Goal: Transaction & Acquisition: Purchase product/service

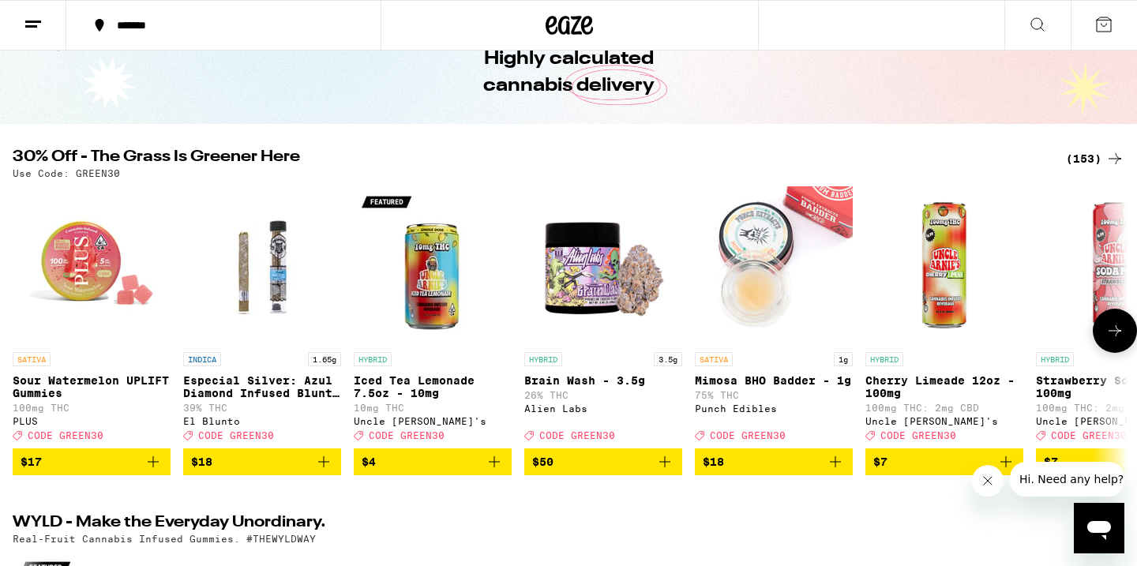
scroll to position [79, 0]
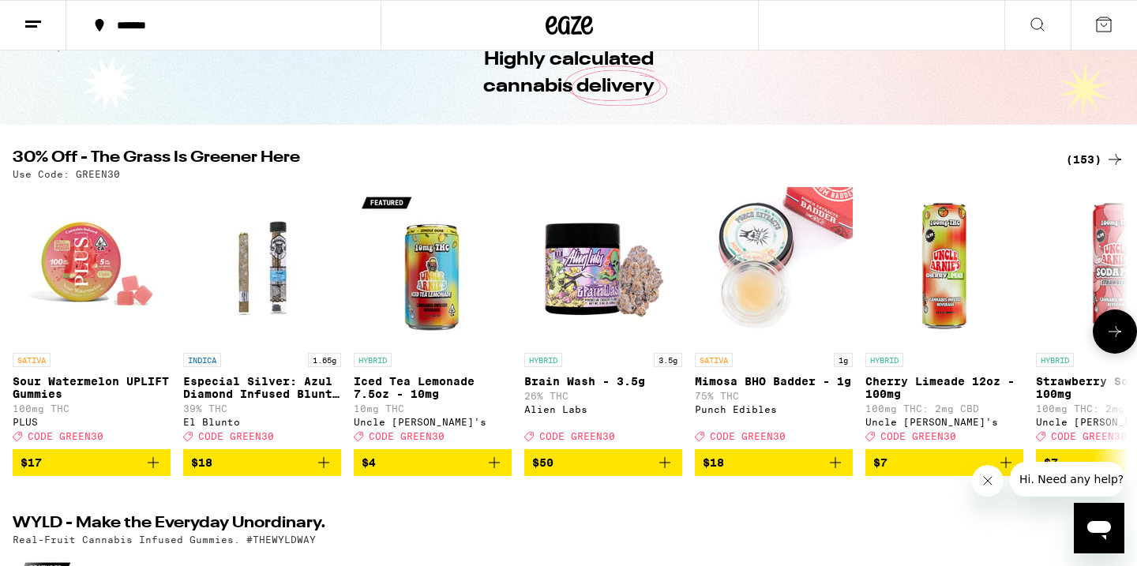
click at [73, 466] on button "$17" at bounding box center [92, 462] width 158 height 27
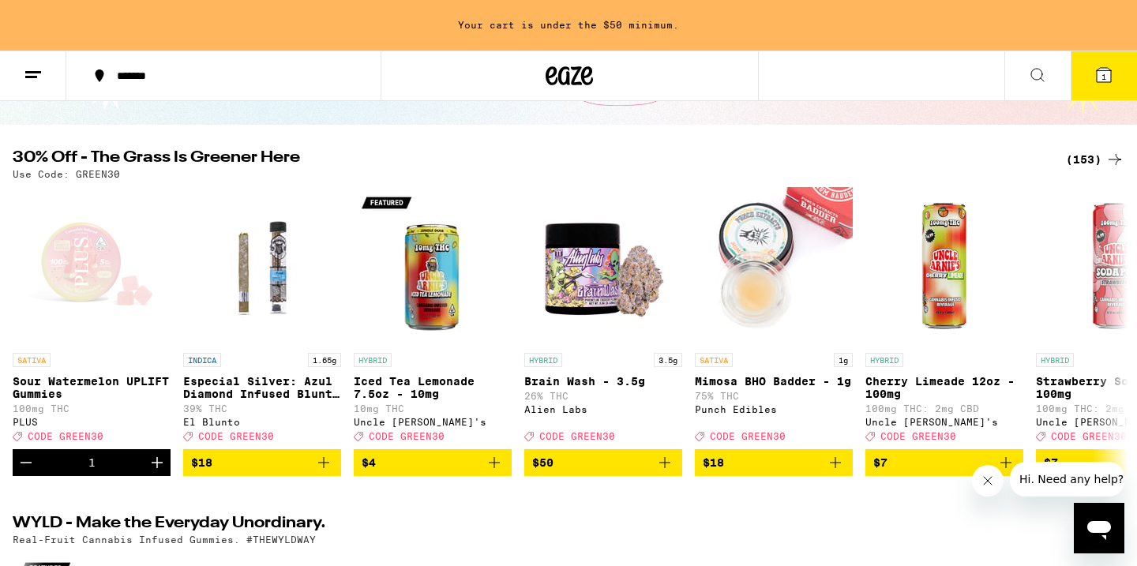
scroll to position [0, 0]
click at [1088, 156] on div "(153)" at bounding box center [1095, 159] width 58 height 19
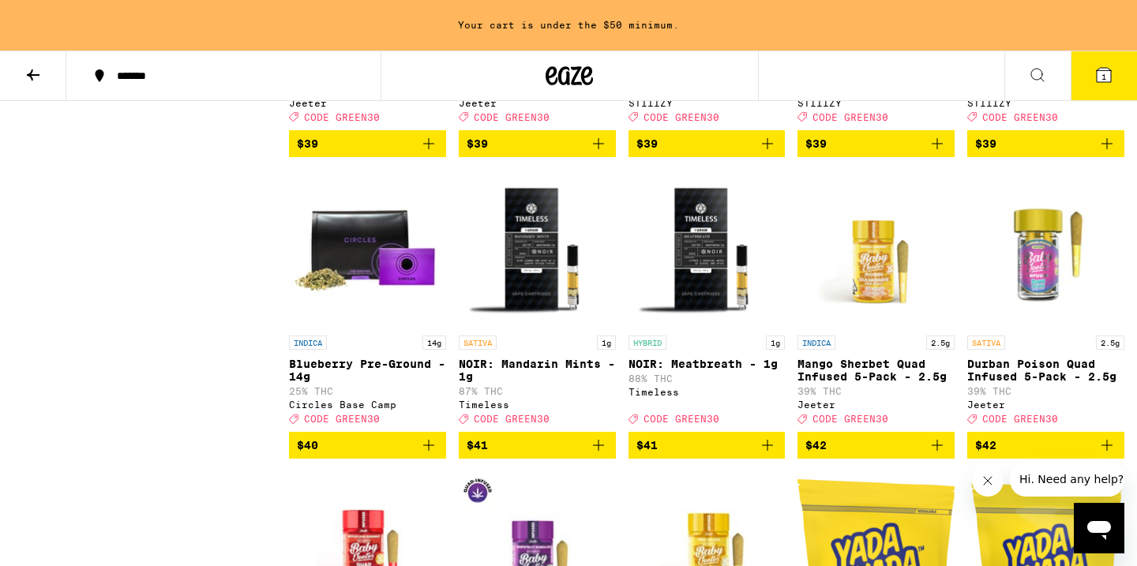
scroll to position [8134, 0]
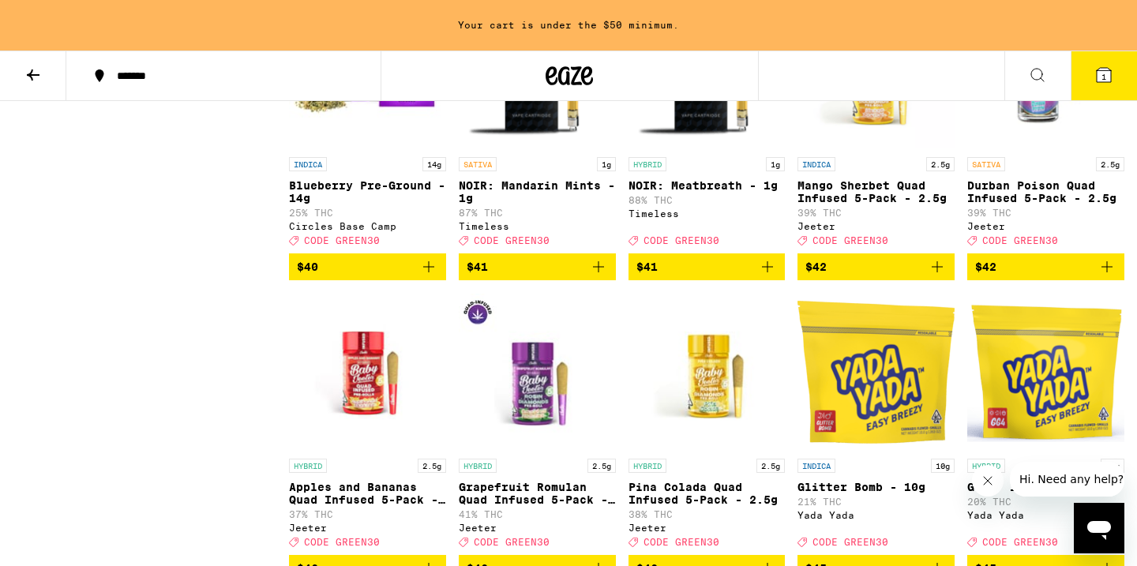
click at [36, 69] on icon at bounding box center [33, 75] width 19 height 19
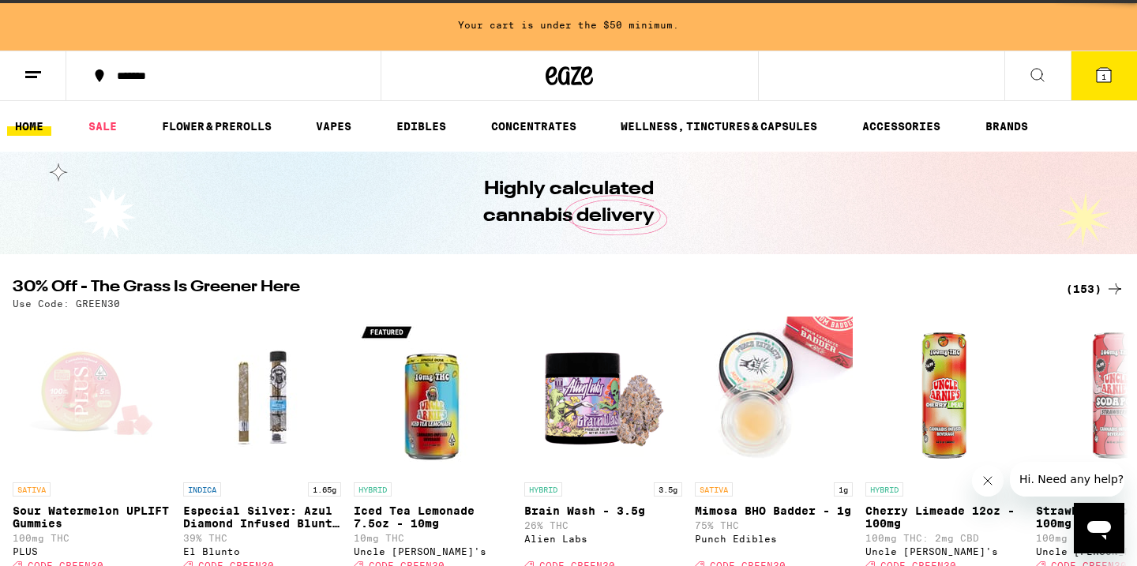
click at [20, 69] on button at bounding box center [33, 76] width 66 height 50
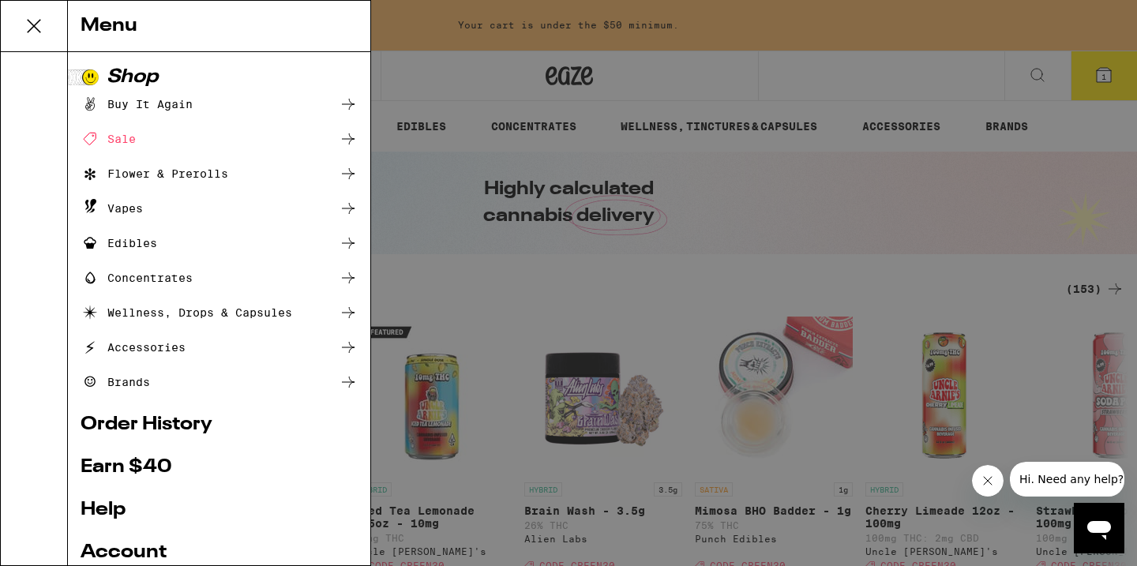
click at [34, 73] on div "Menu Shop Buy It Again Sale Flower & Prerolls Vapes Edibles Concentrates Wellne…" at bounding box center [568, 283] width 1137 height 566
click at [34, 73] on div at bounding box center [34, 308] width 67 height 513
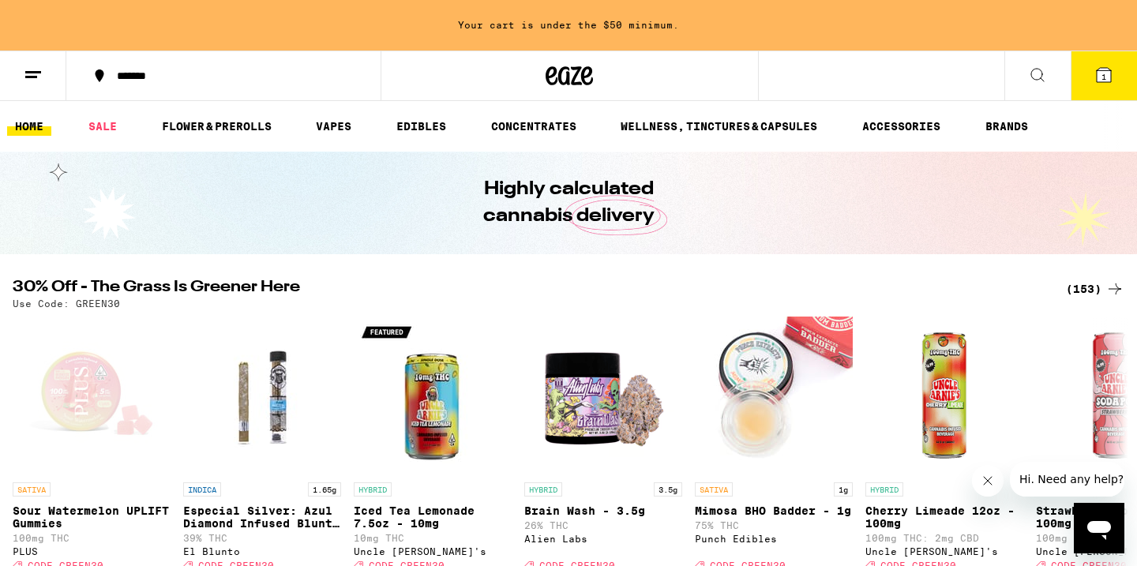
click at [34, 73] on icon at bounding box center [33, 75] width 19 height 19
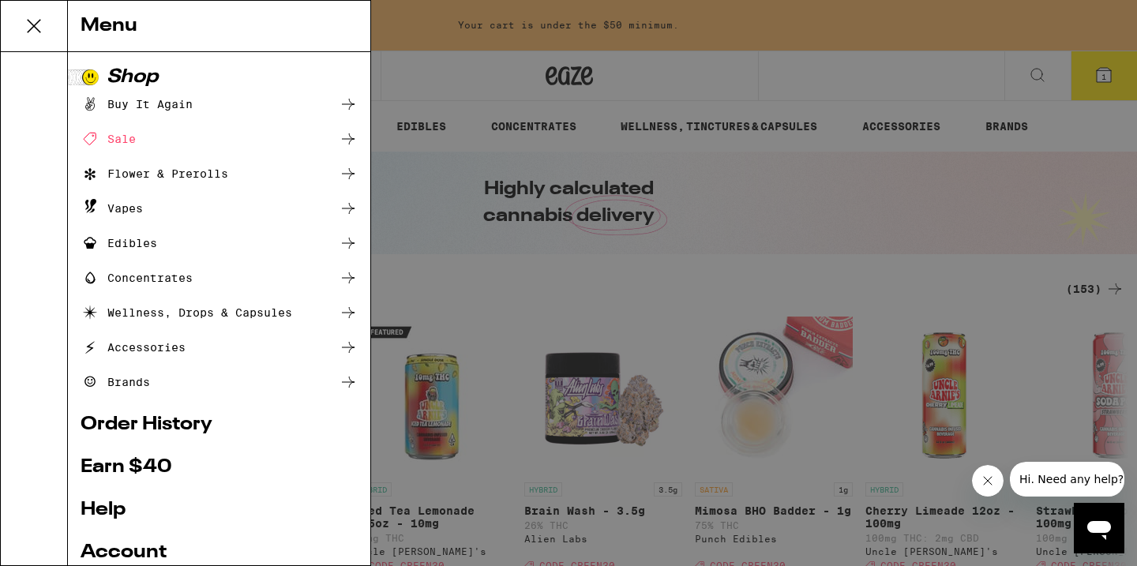
click at [120, 106] on div "Buy It Again" at bounding box center [137, 104] width 112 height 19
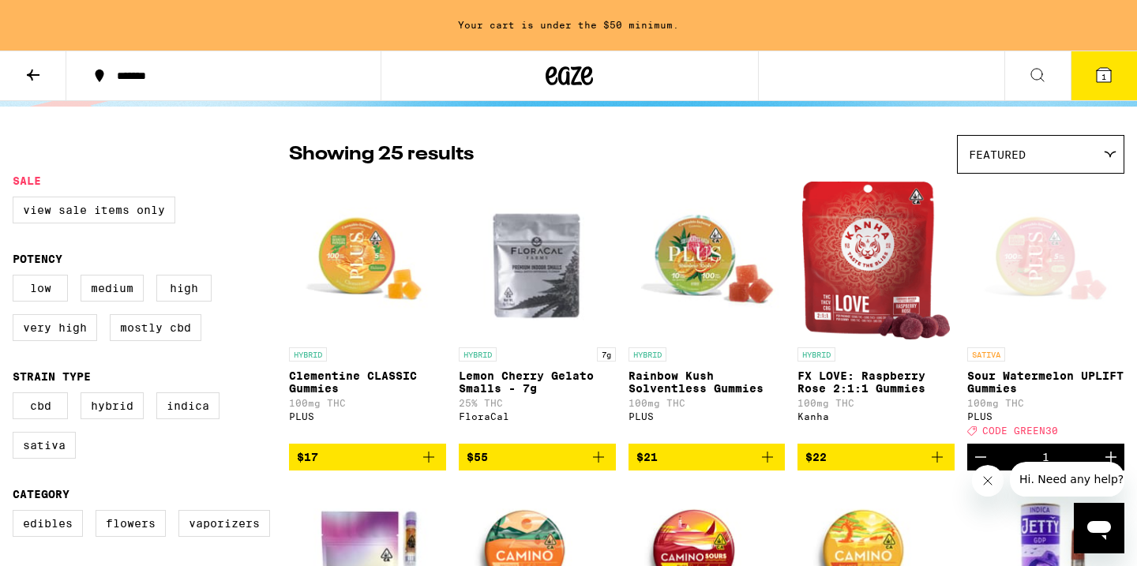
scroll to position [103, 0]
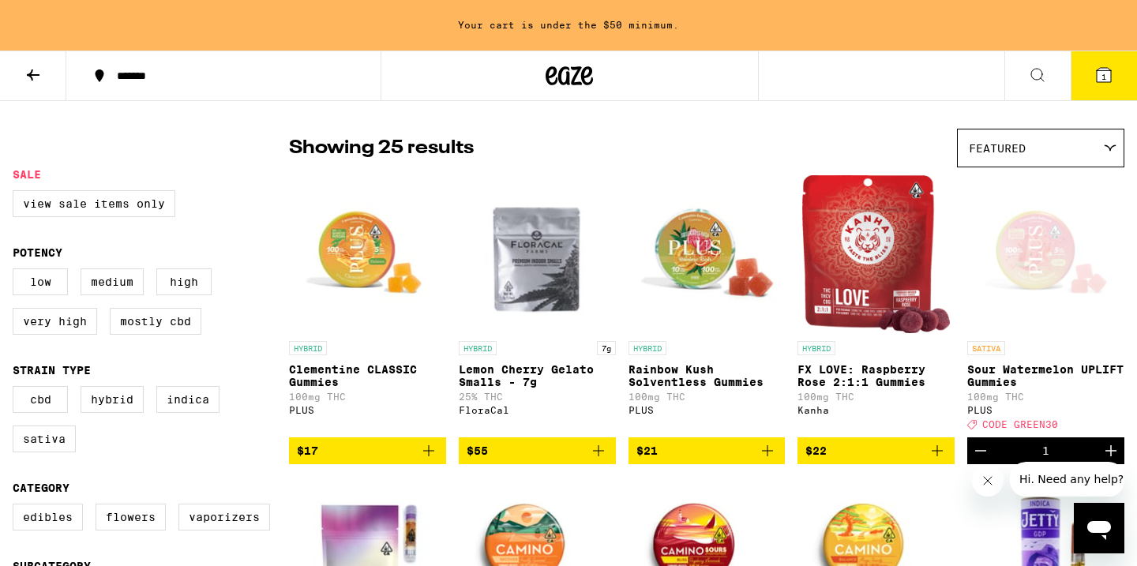
click at [523, 456] on span "$55" at bounding box center [537, 450] width 141 height 19
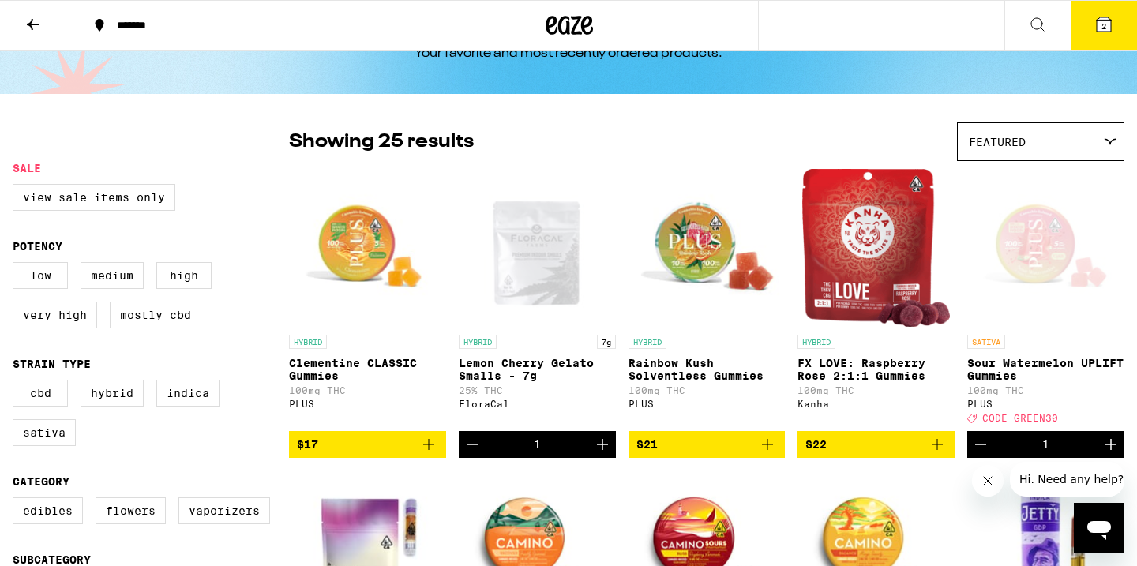
scroll to position [67, 0]
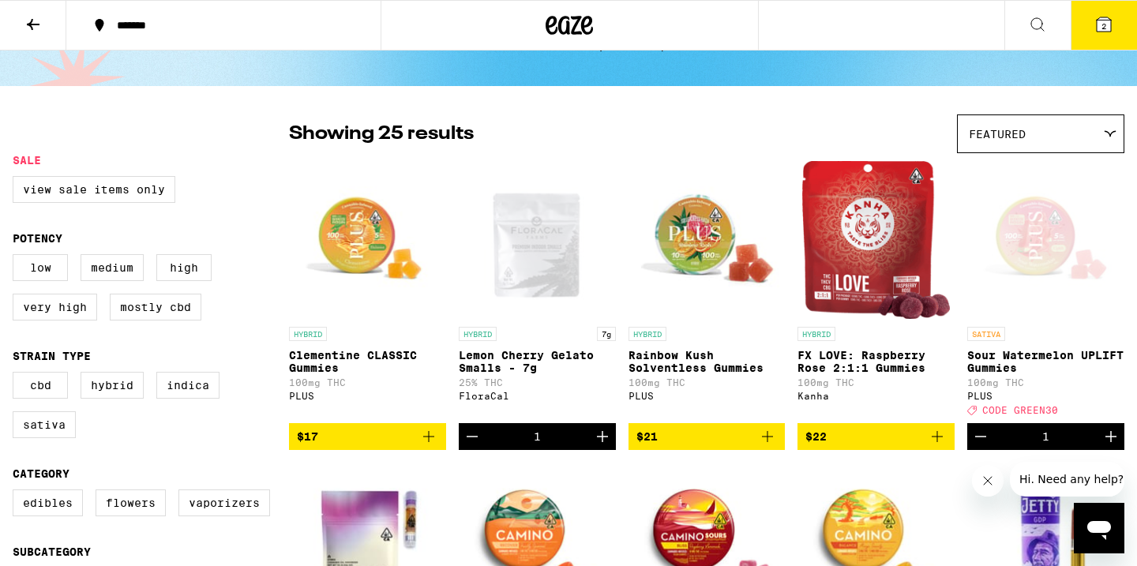
click at [430, 446] on icon "Add to bag" at bounding box center [428, 436] width 19 height 19
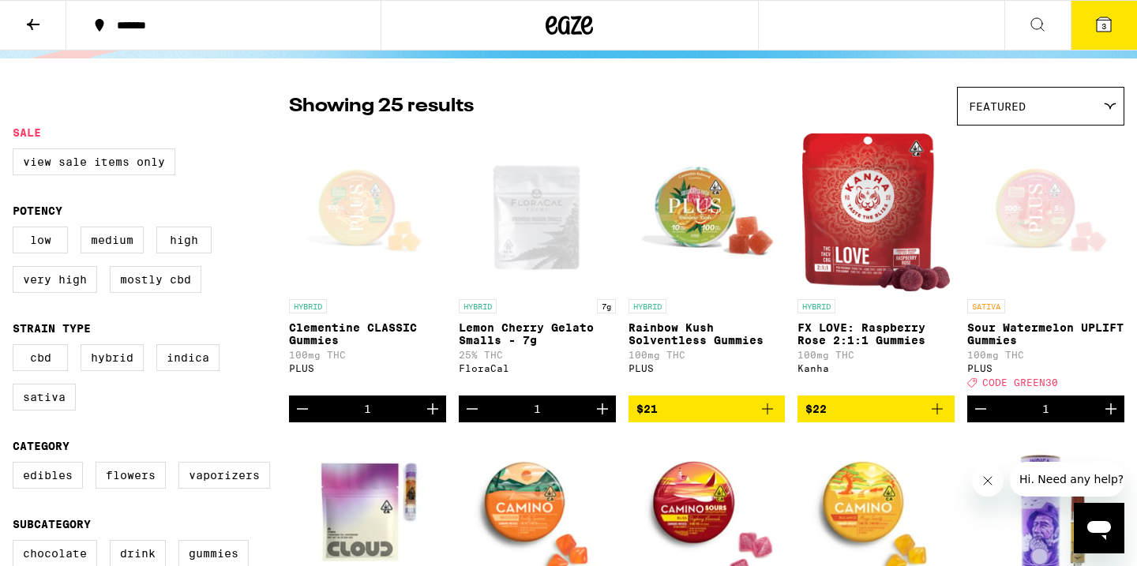
scroll to position [96, 0]
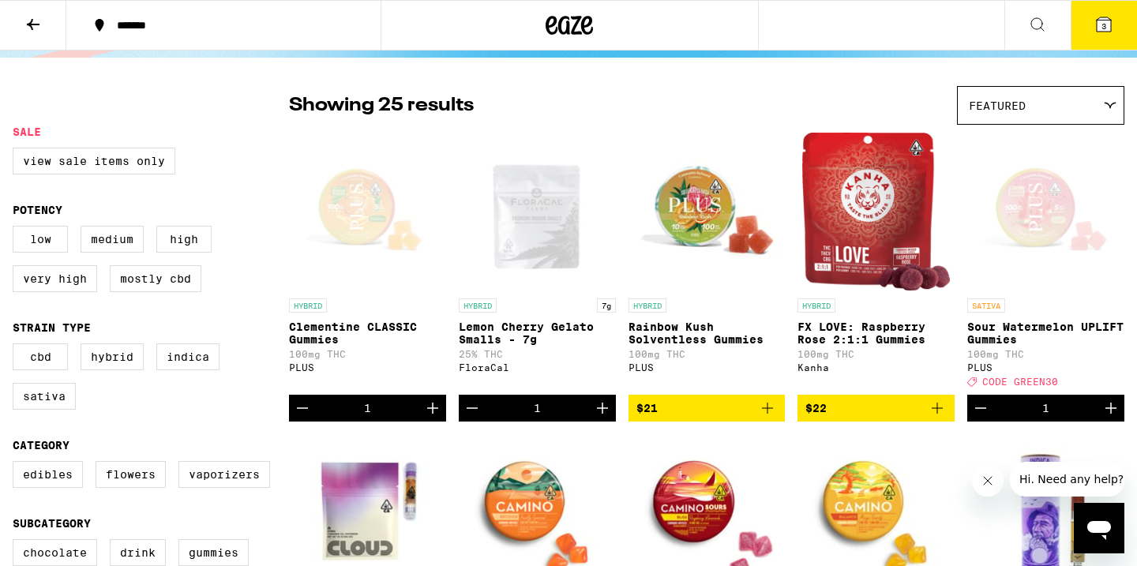
click at [1043, 25] on icon at bounding box center [1037, 24] width 19 height 19
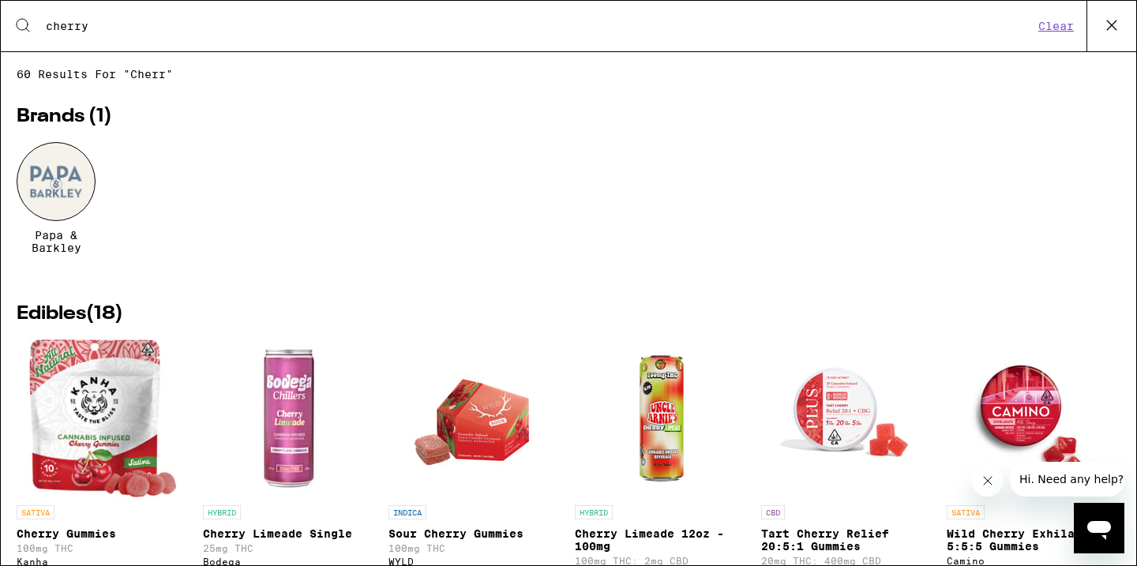
type input "cherry"
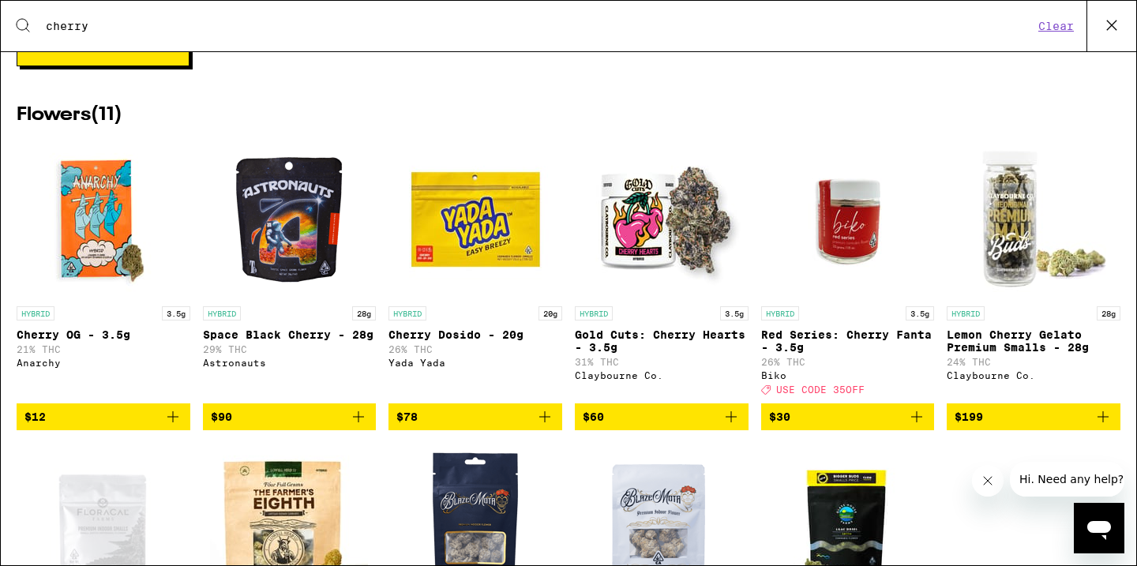
scroll to position [708, 0]
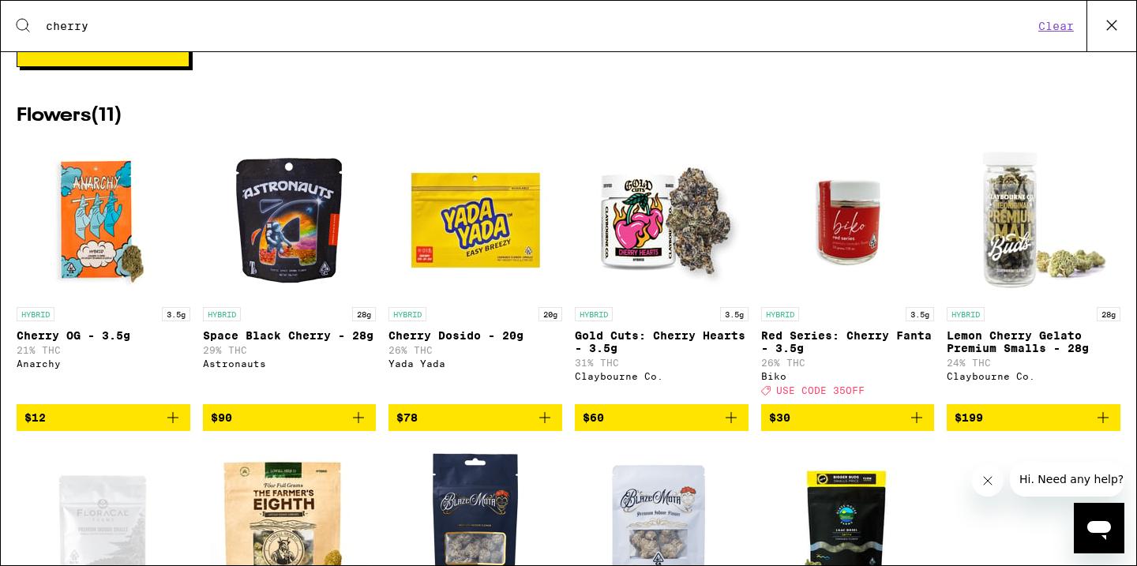
click at [327, 280] on img "Open page for Space Black Cherry - 28g from Astronauts" at bounding box center [289, 220] width 158 height 158
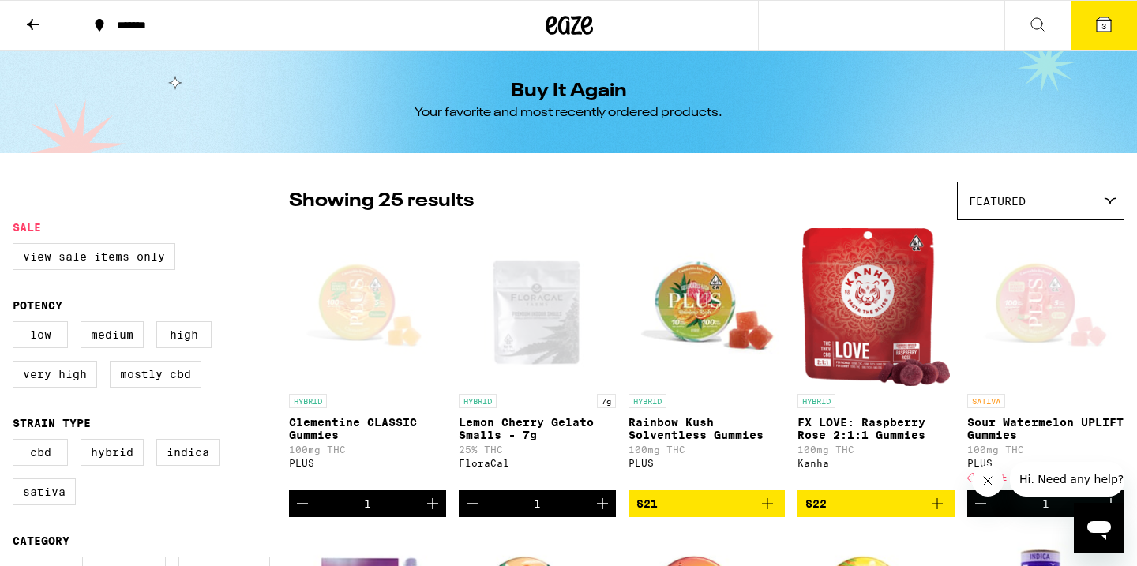
scroll to position [708, 0]
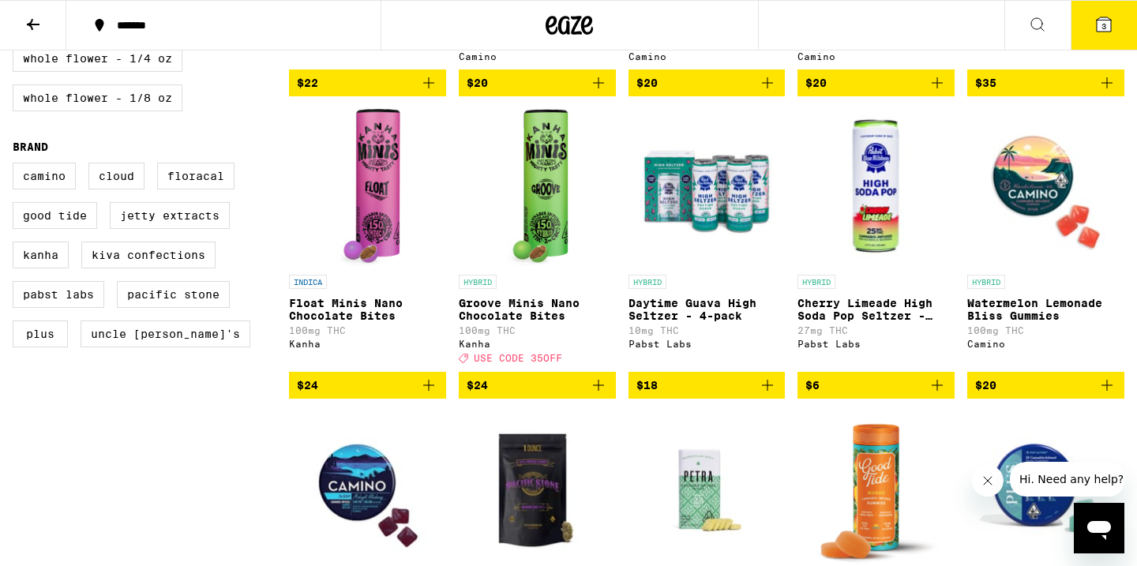
scroll to position [714, 0]
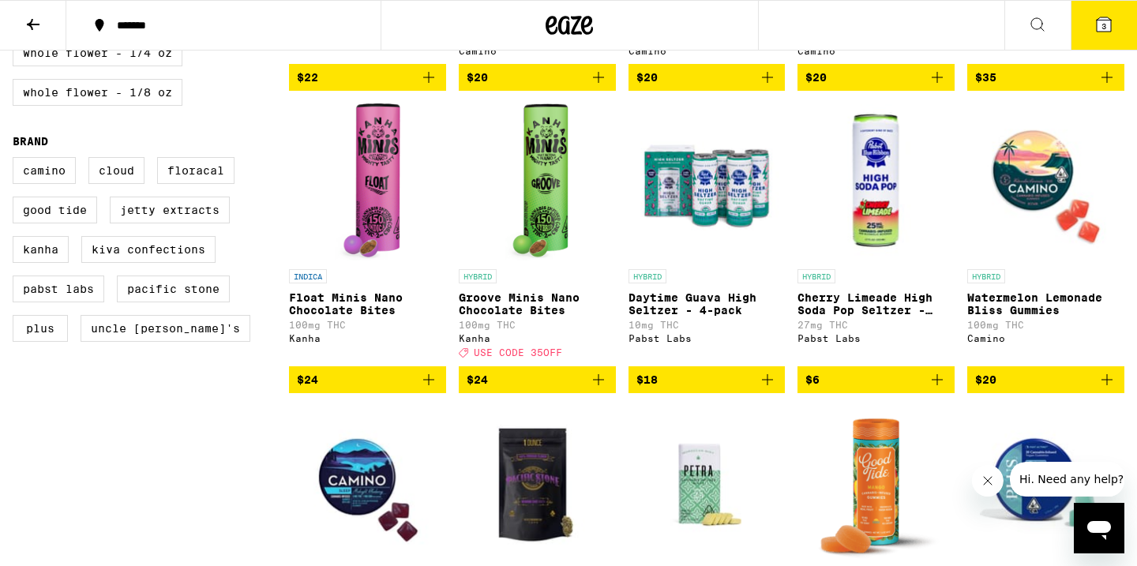
click at [734, 242] on img "Open page for Daytime Guava High Seltzer - 4-pack from Pabst Labs" at bounding box center [706, 182] width 157 height 158
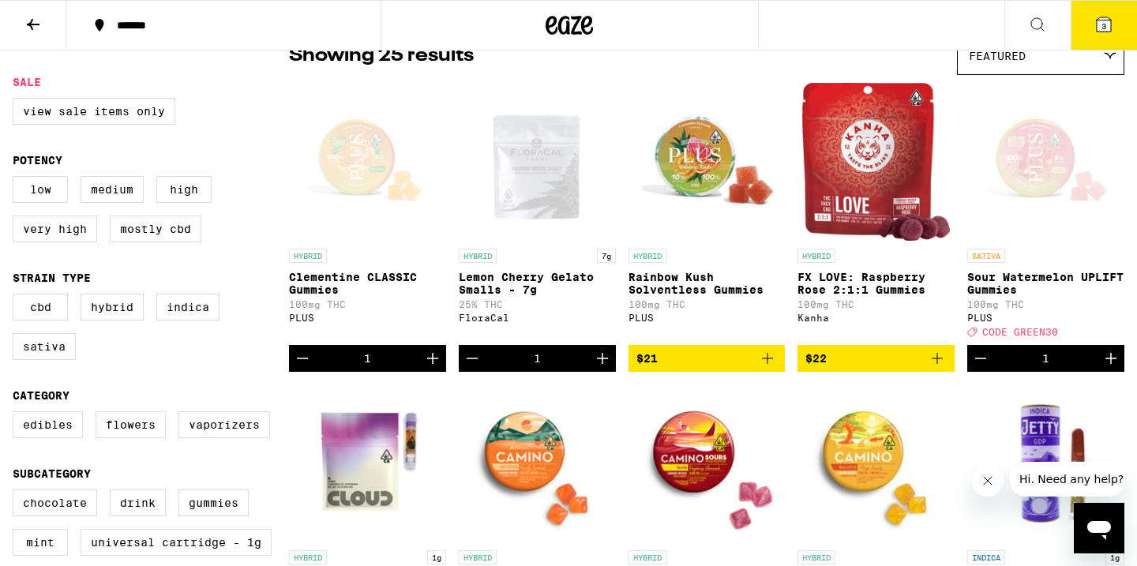
scroll to position [146, 0]
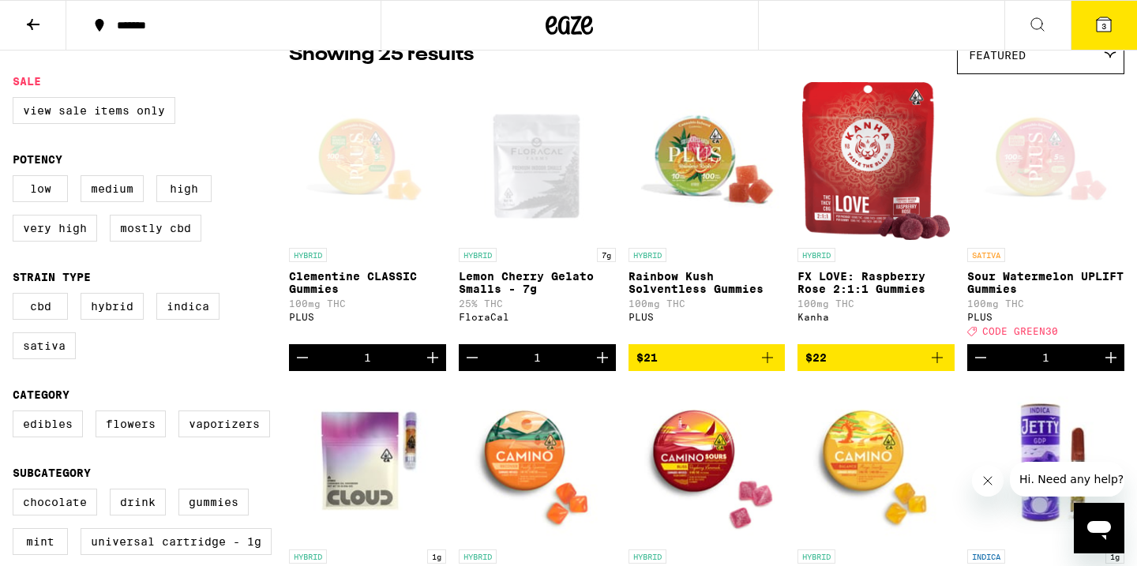
click at [306, 366] on icon "Decrement" at bounding box center [302, 357] width 19 height 19
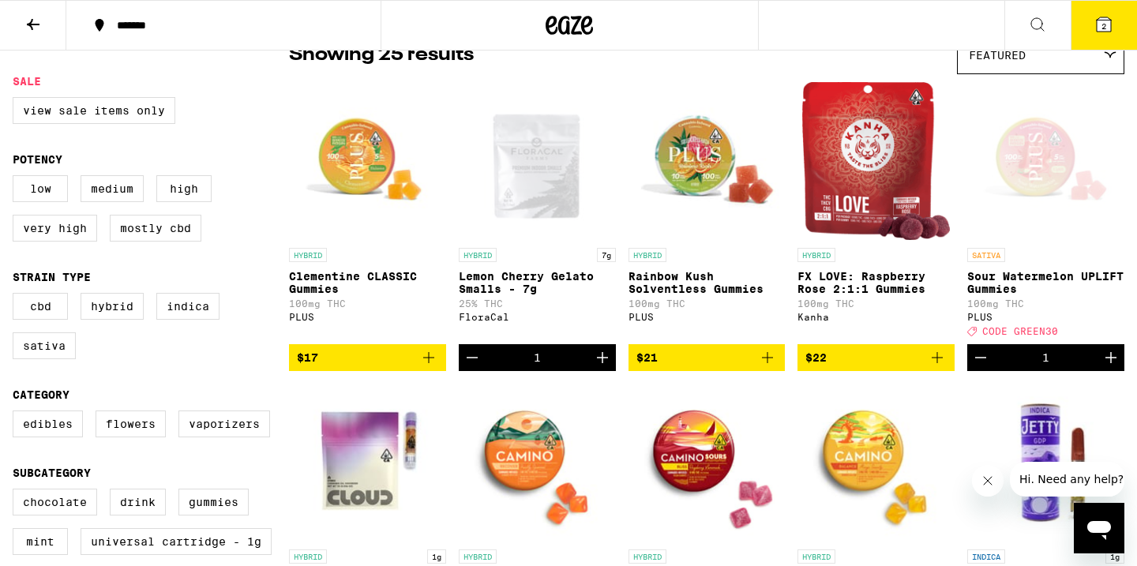
click at [984, 358] on icon "Decrement" at bounding box center [980, 358] width 11 height 0
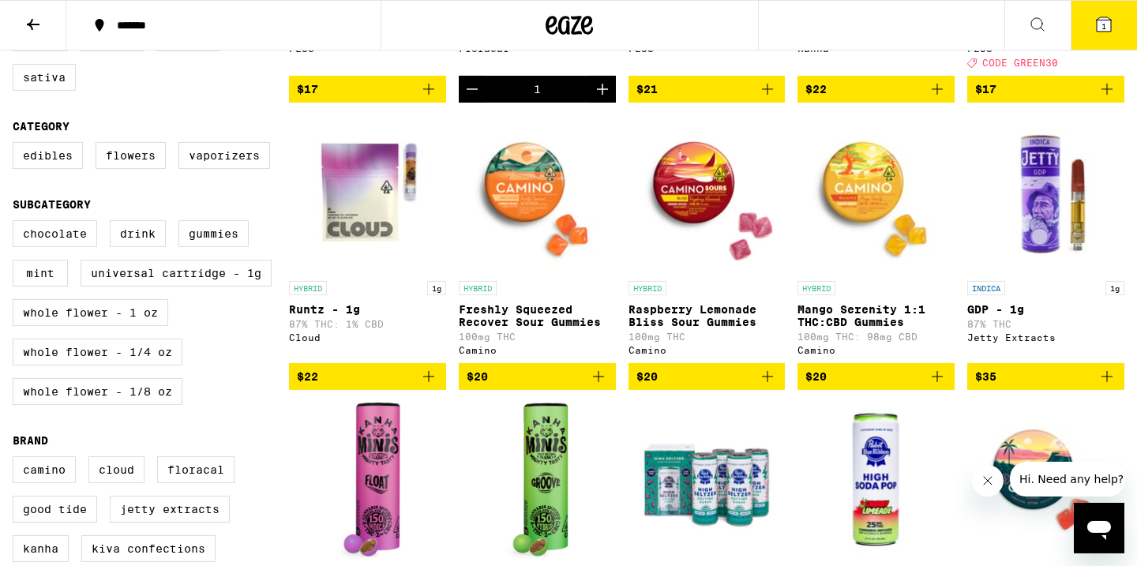
scroll to position [188, 0]
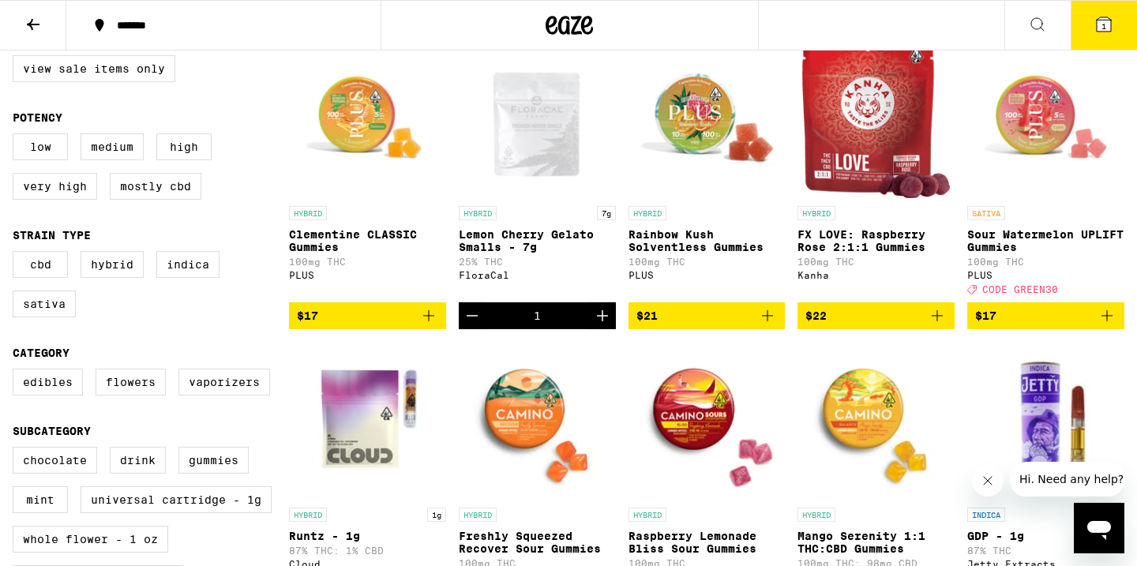
click at [1105, 25] on span "1" at bounding box center [1103, 25] width 5 height 9
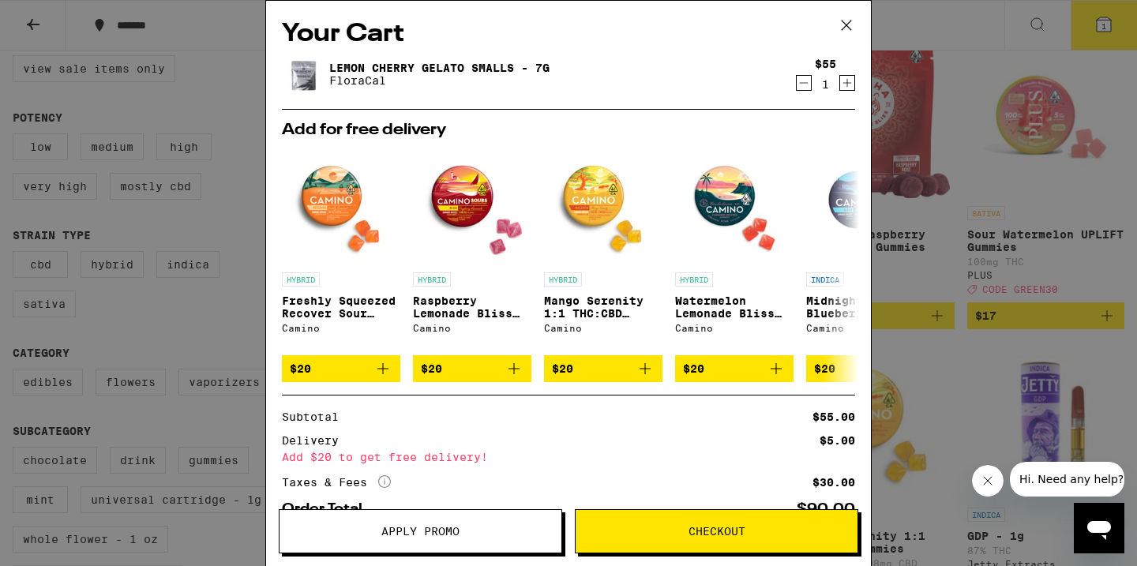
click at [847, 82] on icon "Increment" at bounding box center [847, 82] width 14 height 19
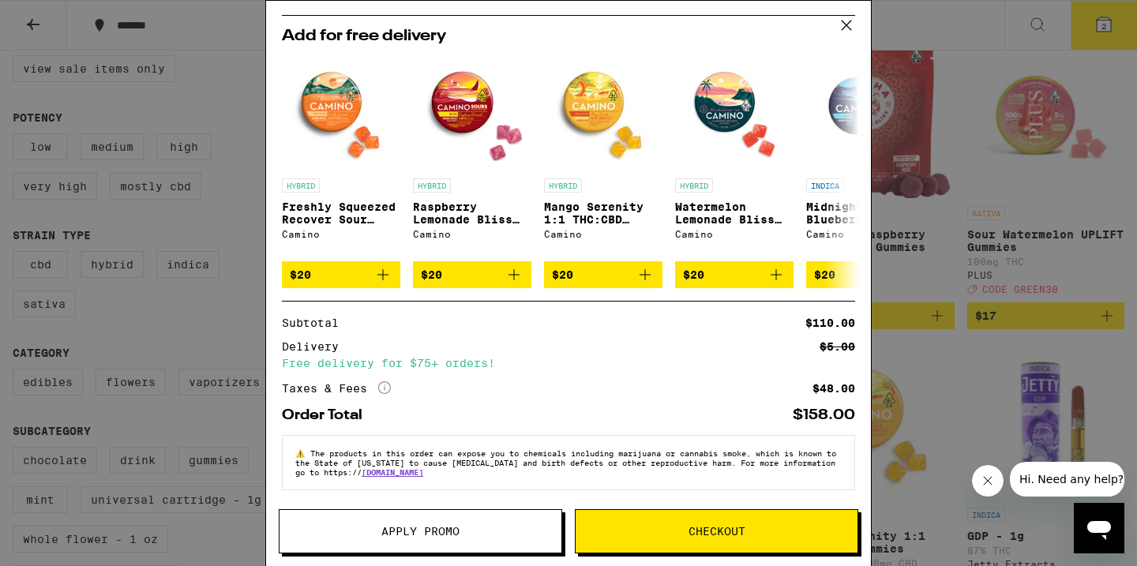
click at [1018, 293] on div "Your Cart Lemon Cherry Gelato Smalls - 7g FloraCal $55 2 Add for free delivery …" at bounding box center [568, 283] width 1137 height 566
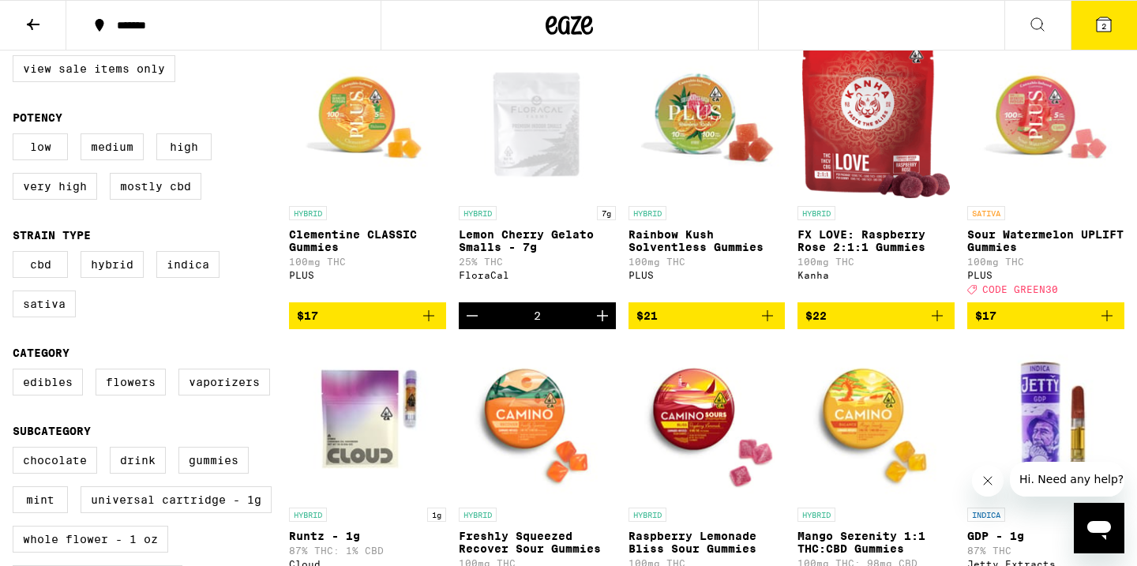
click at [1101, 24] on icon at bounding box center [1104, 24] width 14 height 14
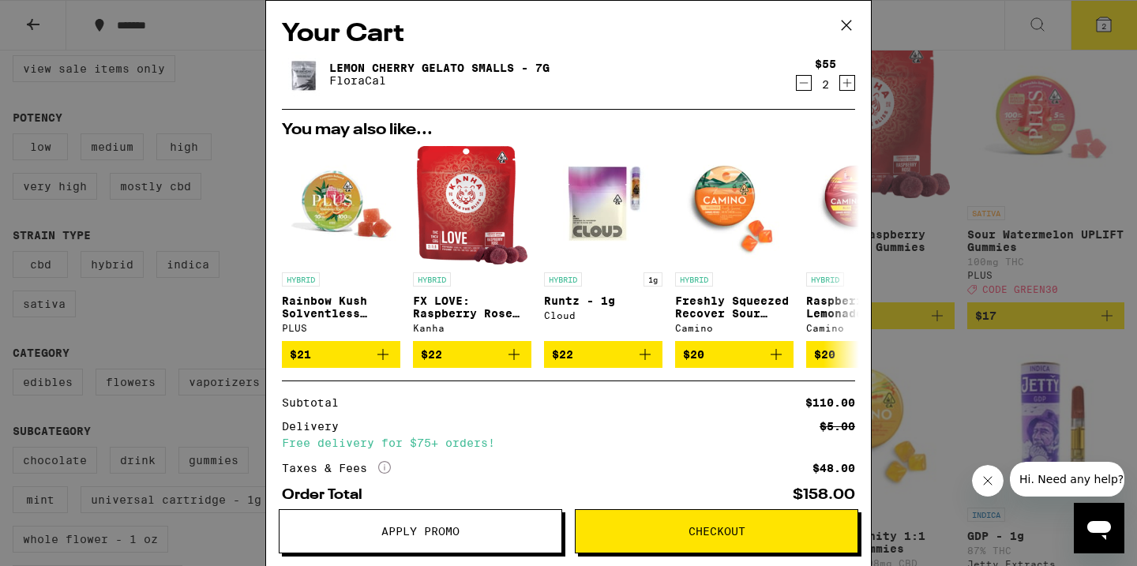
click at [476, 522] on button "Apply Promo" at bounding box center [420, 531] width 283 height 44
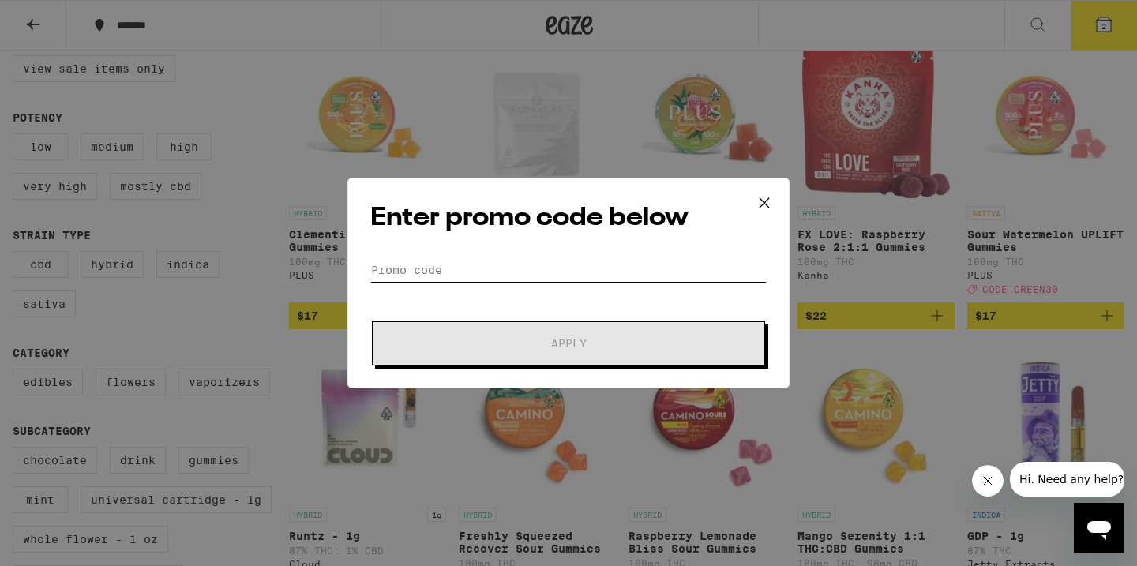
click at [490, 264] on input "Promo Code" at bounding box center [568, 270] width 396 height 24
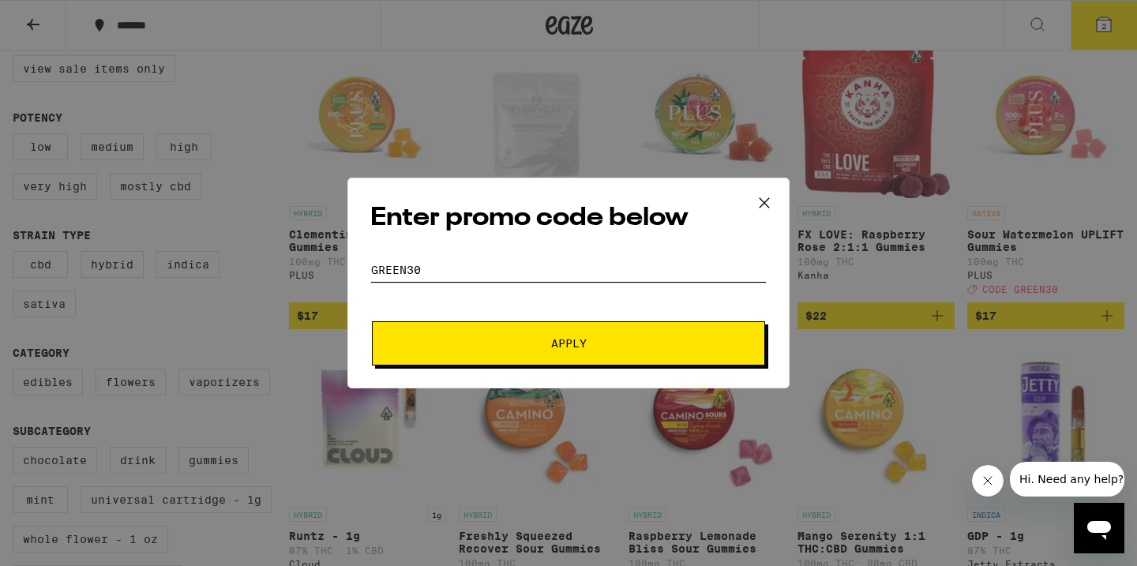
type input "GREEN30"
click at [579, 339] on span "Apply" at bounding box center [569, 343] width 36 height 11
